Goal: Transaction & Acquisition: Purchase product/service

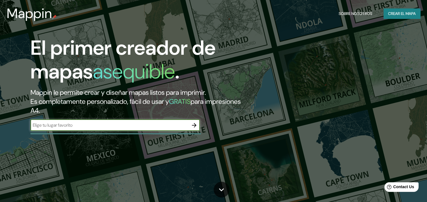
click at [409, 15] on font "Crear el mapa" at bounding box center [402, 13] width 28 height 7
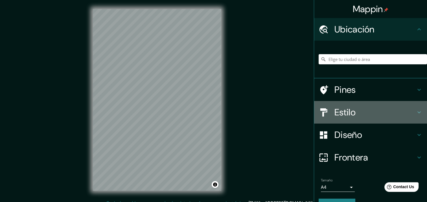
click at [343, 116] on h4 "Estilo" at bounding box center [375, 112] width 81 height 11
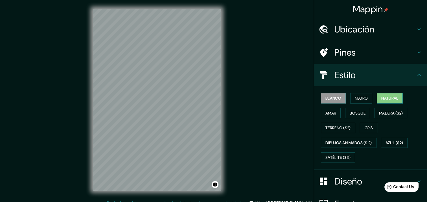
click at [391, 96] on font "Natural" at bounding box center [390, 98] width 17 height 7
click at [363, 76] on h4 "Estilo" at bounding box center [375, 74] width 81 height 11
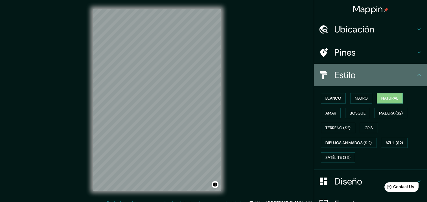
click at [344, 68] on div "Estilo" at bounding box center [370, 75] width 113 height 23
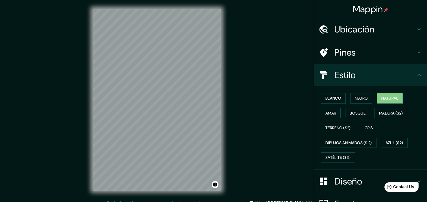
click at [350, 33] on h4 "Ubicación" at bounding box center [375, 29] width 81 height 11
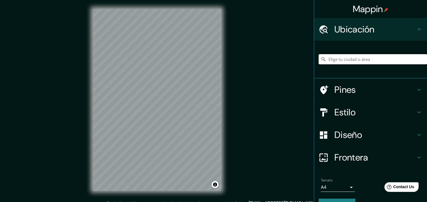
click at [359, 62] on input "Elige tu ciudad o área" at bounding box center [373, 59] width 108 height 10
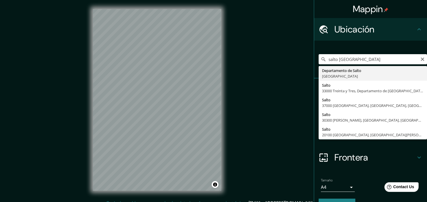
type input "[GEOGRAPHIC_DATA][PERSON_NAME], [GEOGRAPHIC_DATA]"
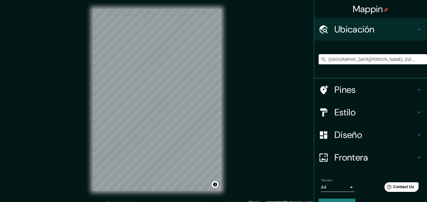
click at [359, 139] on h4 "Diseño" at bounding box center [375, 134] width 81 height 11
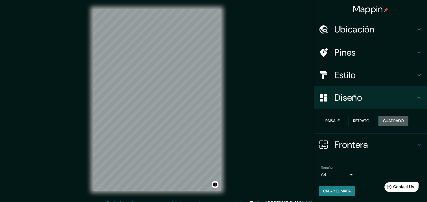
click at [383, 122] on font "Cuadrado" at bounding box center [393, 120] width 21 height 7
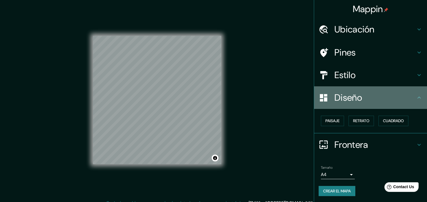
click at [369, 98] on h4 "Diseño" at bounding box center [375, 97] width 81 height 11
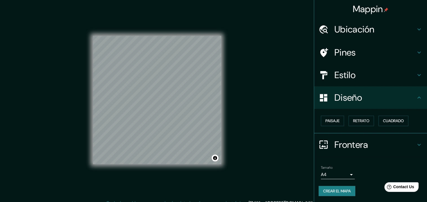
click at [365, 74] on h4 "Estilo" at bounding box center [375, 74] width 81 height 11
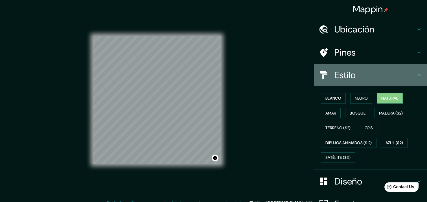
click at [378, 75] on h4 "Estilo" at bounding box center [375, 74] width 81 height 11
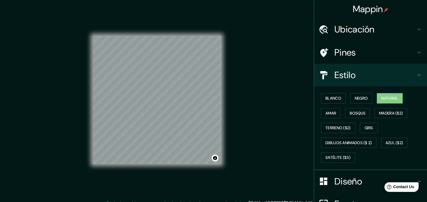
click at [339, 186] on h4 "Diseño" at bounding box center [375, 181] width 81 height 11
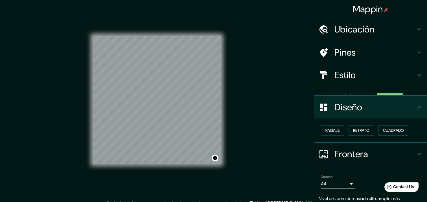
scroll to position [12, 0]
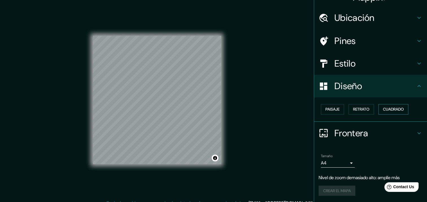
click at [383, 109] on font "Cuadrado" at bounding box center [393, 109] width 21 height 7
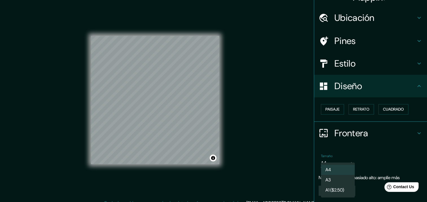
click at [334, 166] on body "Mappin Ubicación [GEOGRAPHIC_DATA][PERSON_NAME], [GEOGRAPHIC_DATA] Pines Estilo…" at bounding box center [213, 101] width 427 height 202
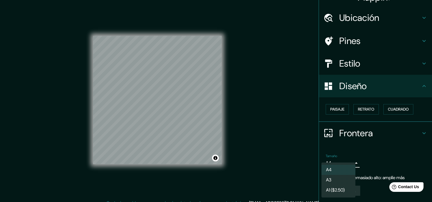
click at [339, 180] on li "A3" at bounding box center [338, 180] width 34 height 10
type input "a4"
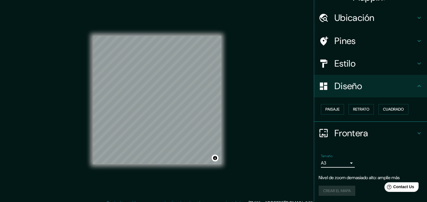
click at [381, 89] on h4 "Diseño" at bounding box center [375, 85] width 81 height 11
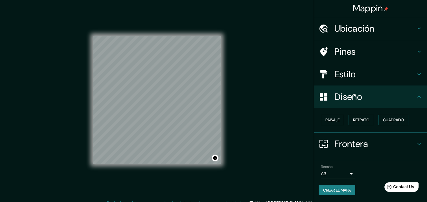
scroll to position [0, 0]
click at [141, 176] on div "© Mapbox © OpenStreetMap Improve this map" at bounding box center [157, 100] width 129 height 182
click at [241, 106] on div "Mappin Ubicación [GEOGRAPHIC_DATA][PERSON_NAME], [GEOGRAPHIC_DATA] Pines Estilo…" at bounding box center [213, 104] width 427 height 209
click at [232, 110] on div "Mappin Ubicación [GEOGRAPHIC_DATA][PERSON_NAME], [GEOGRAPHIC_DATA] Pines Estilo…" at bounding box center [213, 104] width 427 height 209
click at [223, 110] on div "© Mapbox © OpenStreetMap Improve this map" at bounding box center [157, 100] width 147 height 200
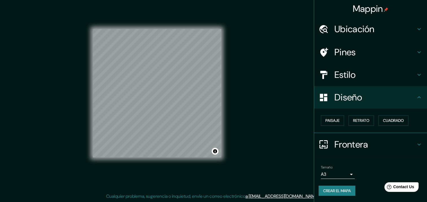
scroll to position [0, 0]
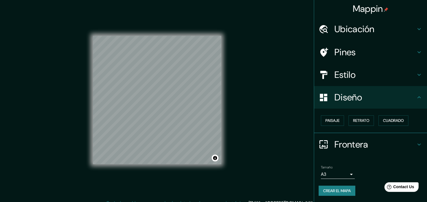
click at [365, 96] on h4 "Diseño" at bounding box center [375, 97] width 81 height 11
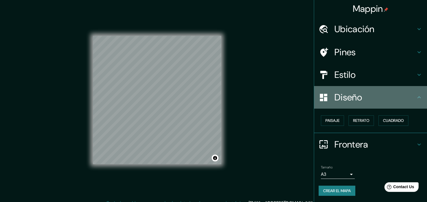
click at [417, 97] on icon at bounding box center [419, 97] width 7 height 7
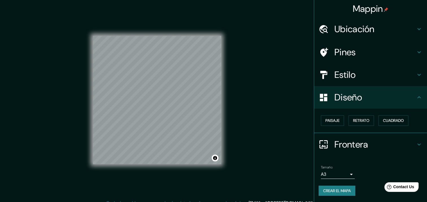
click at [284, 109] on div "Mappin Ubicación [GEOGRAPHIC_DATA][PERSON_NAME], [GEOGRAPHIC_DATA] Pines Estilo…" at bounding box center [213, 104] width 427 height 209
click at [343, 191] on font "Crear el mapa" at bounding box center [337, 191] width 28 height 7
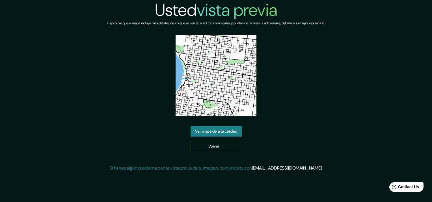
click at [228, 129] on link "Ver mapa de alta calidad" at bounding box center [215, 131] width 51 height 10
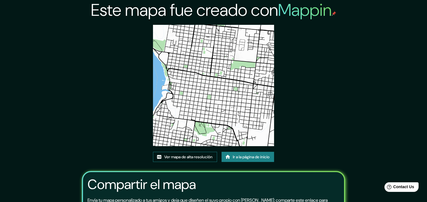
click at [169, 156] on font "Ver mapa de alta resolución" at bounding box center [188, 157] width 48 height 7
